Goal: Information Seeking & Learning: Learn about a topic

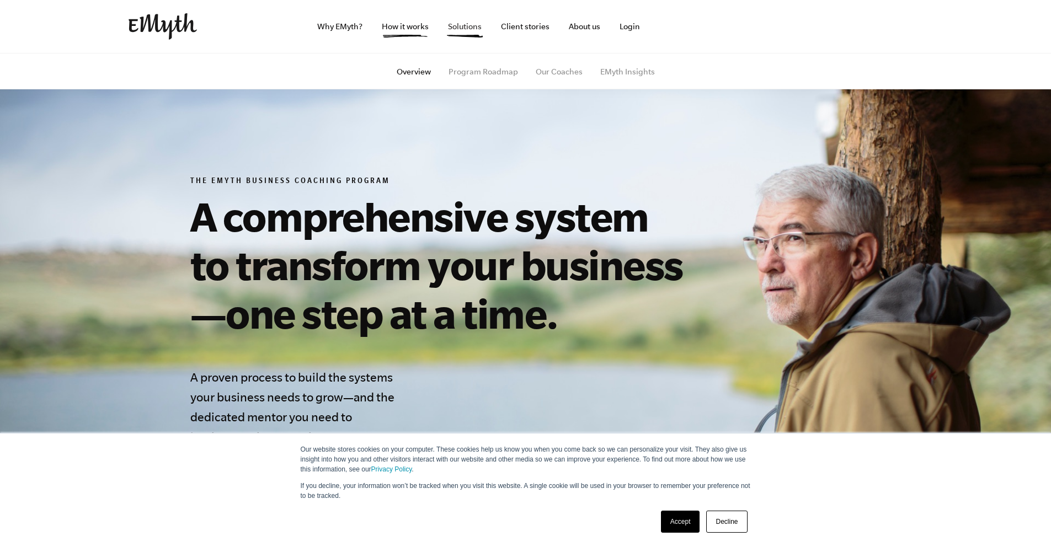
click at [457, 29] on link "Solutions" at bounding box center [464, 26] width 51 height 53
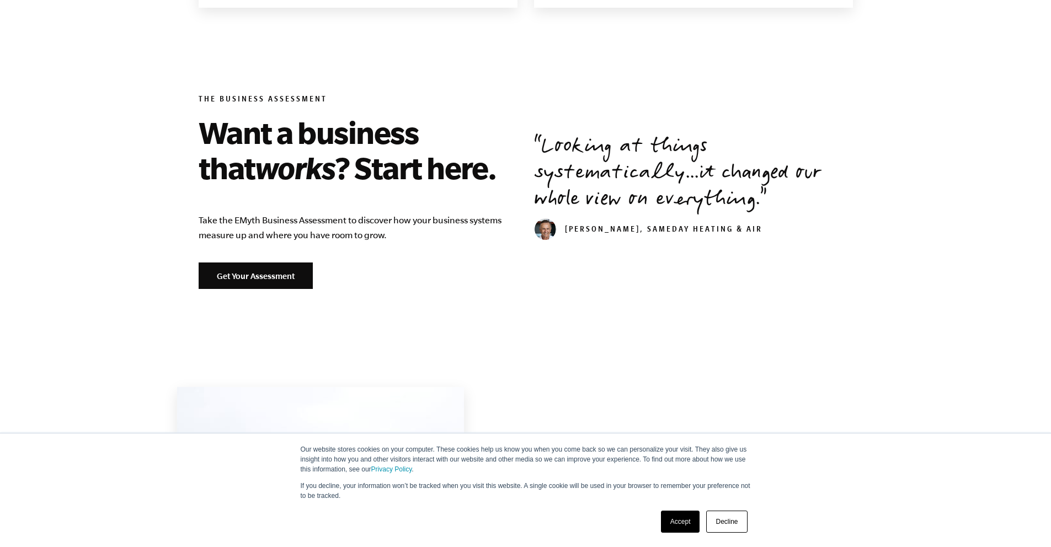
scroll to position [1287, 0]
